Goal: Task Accomplishment & Management: Manage account settings

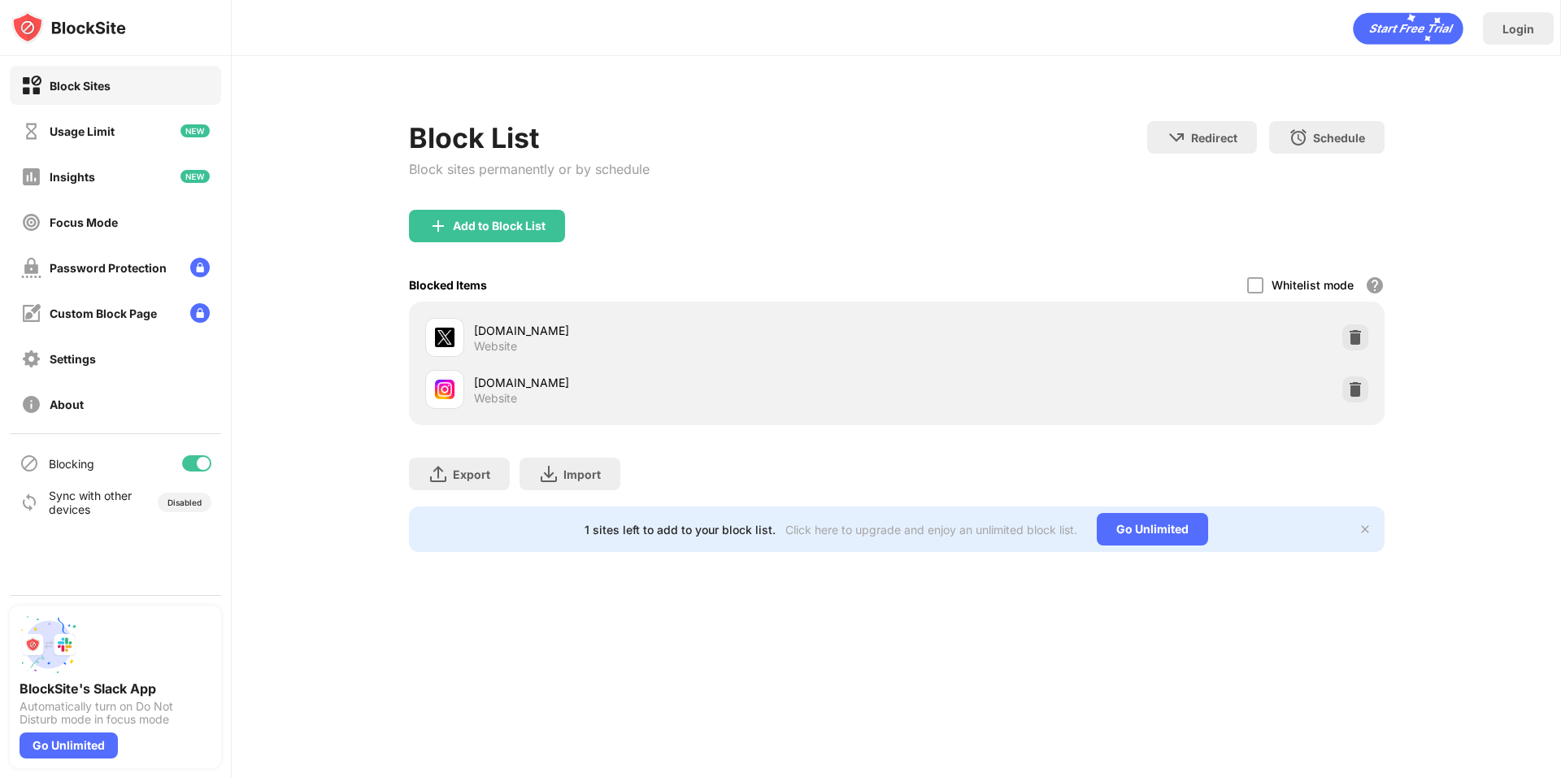
click at [1335, 376] on div "instagram.com Website" at bounding box center [897, 389] width 956 height 52
click at [1357, 386] on img at bounding box center [1355, 389] width 16 height 16
click at [1371, 381] on div "instagram.com Website" at bounding box center [897, 389] width 956 height 52
click at [1363, 389] on div at bounding box center [1355, 389] width 26 height 26
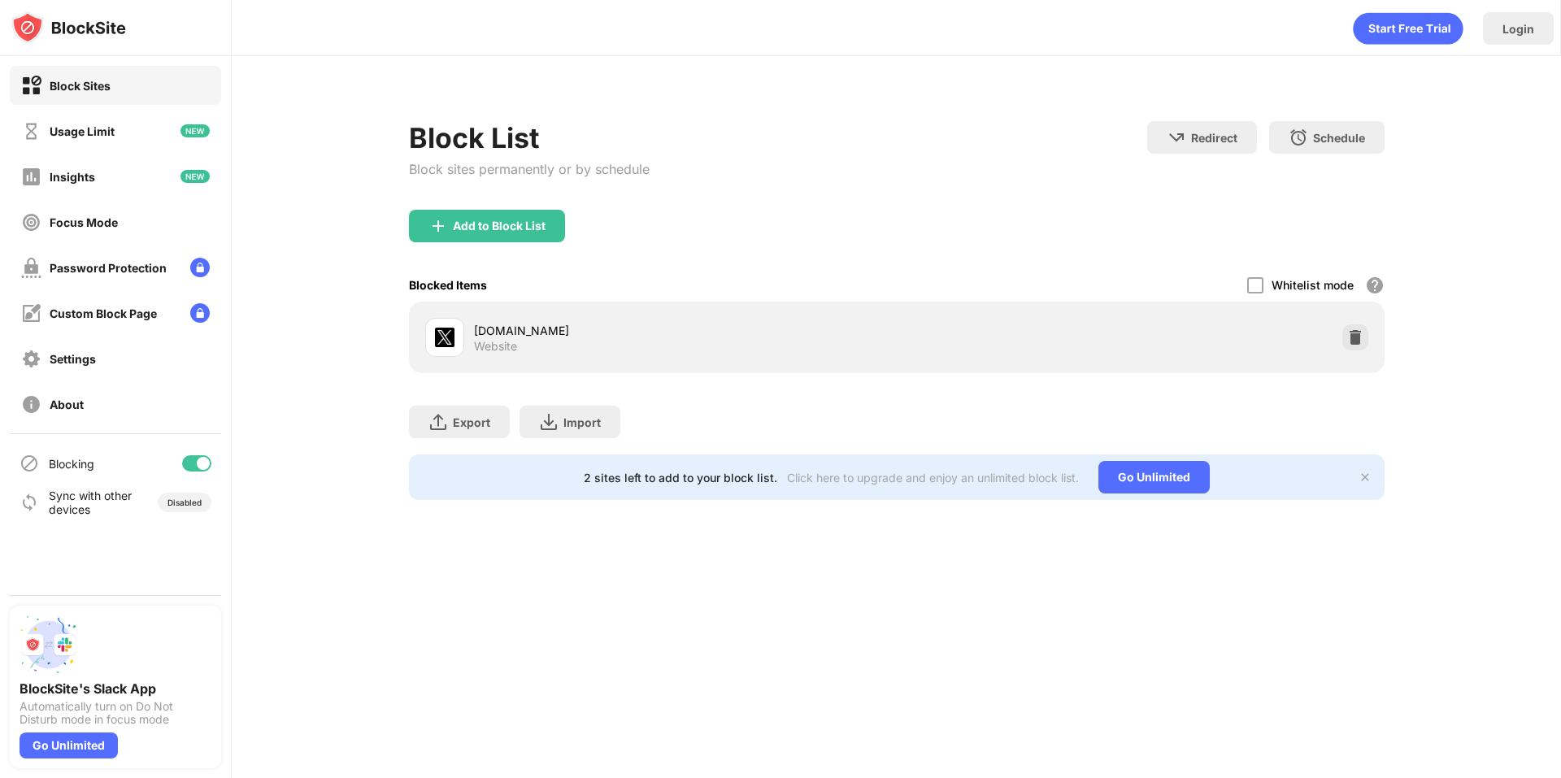
click at [455, 232] on div "Add to Block List" at bounding box center [487, 226] width 156 height 33
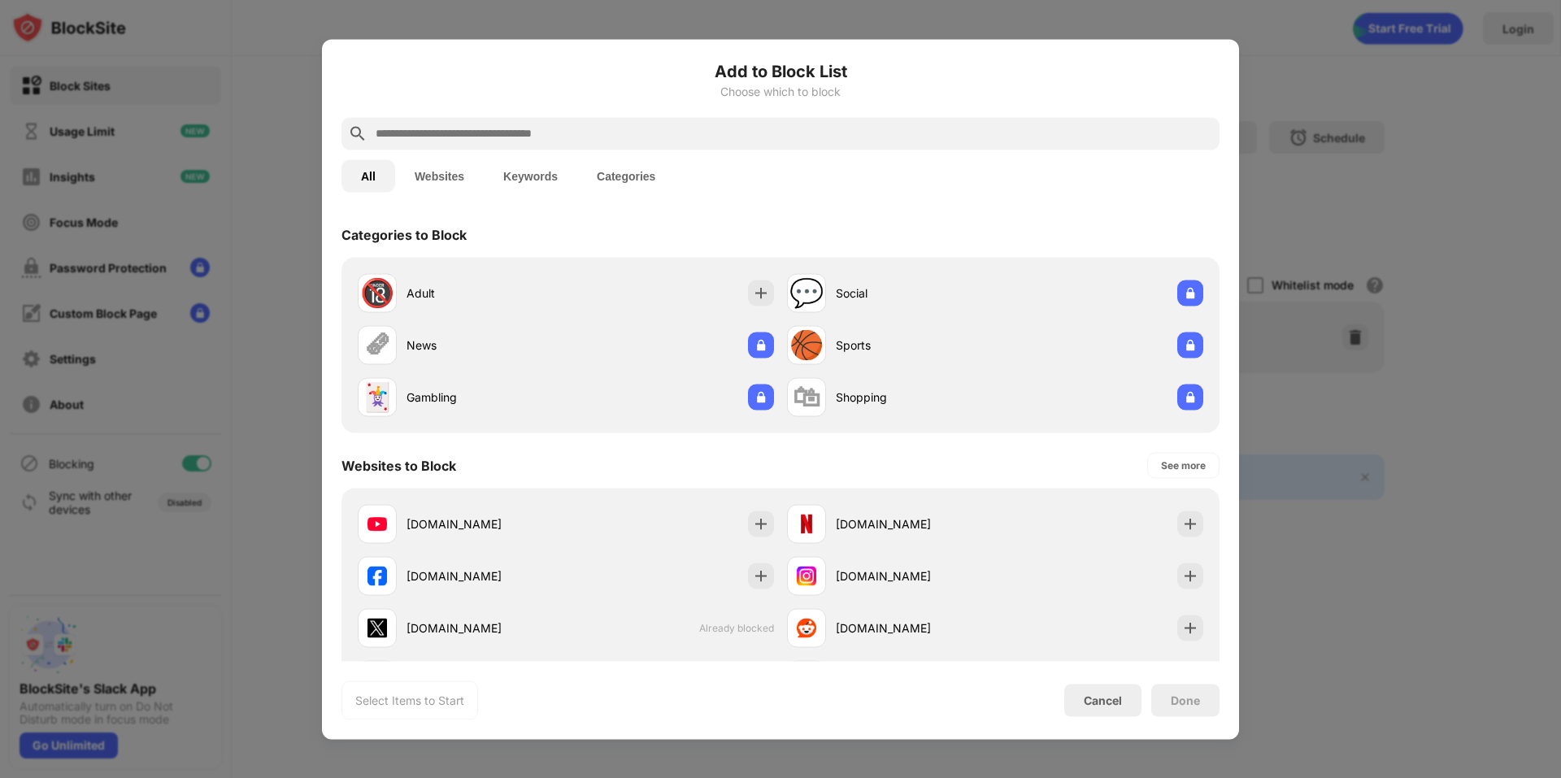
click at [498, 123] on div at bounding box center [780, 133] width 878 height 33
click at [496, 128] on input "text" at bounding box center [793, 134] width 839 height 20
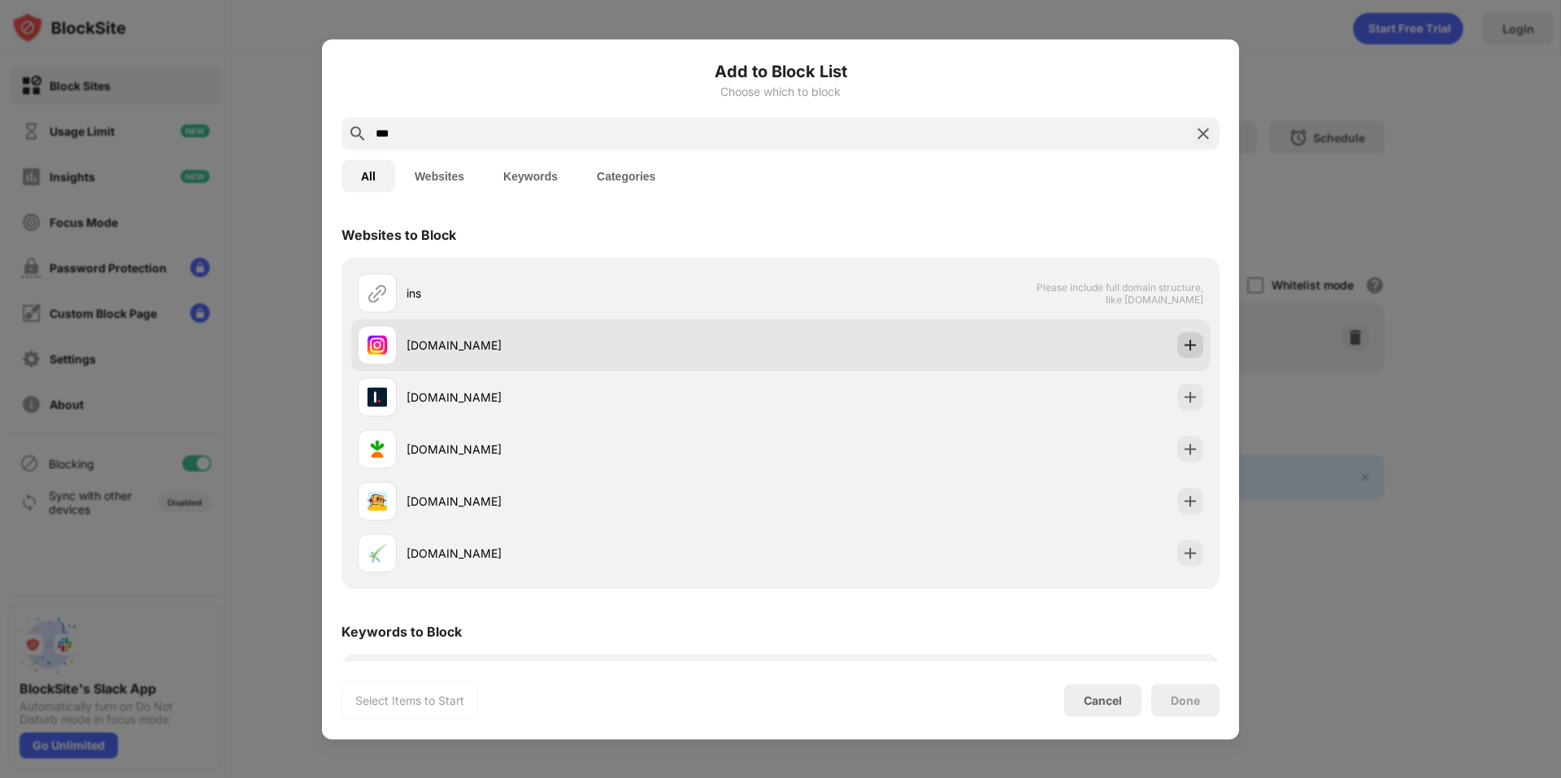
type input "***"
click at [1189, 344] on div at bounding box center [1190, 345] width 26 height 26
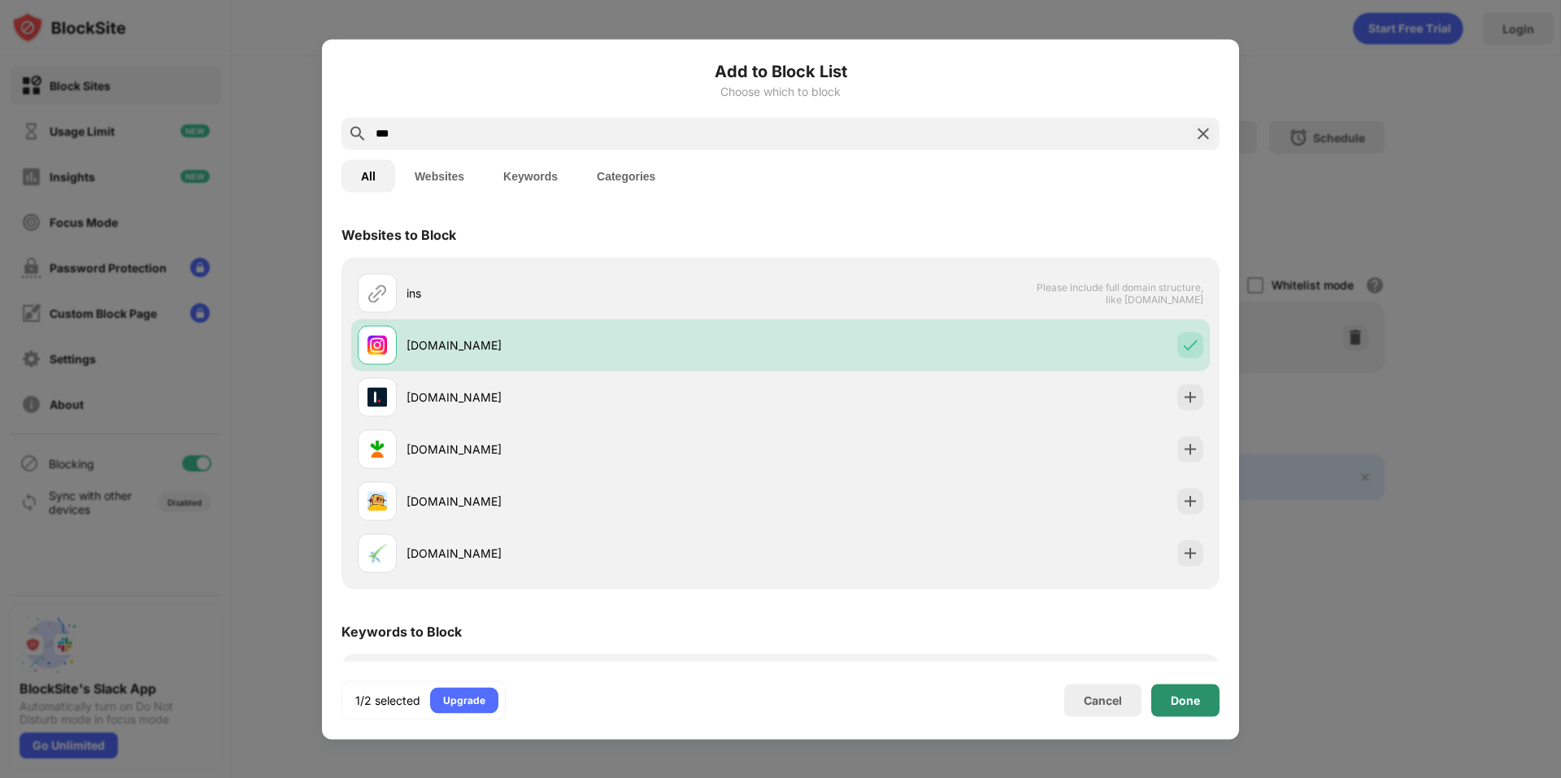
click at [1174, 700] on div "Done" at bounding box center [1184, 699] width 29 height 13
